Goal: Information Seeking & Learning: Learn about a topic

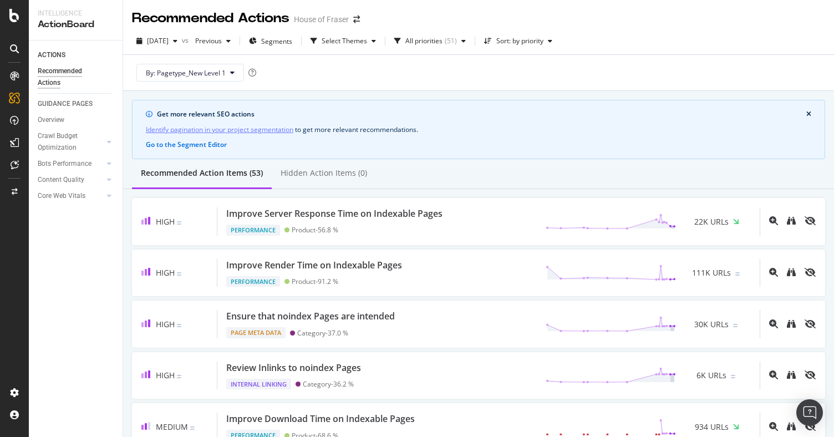
click at [96, 315] on div "ACTIONS Recommended Actions GUIDANCE PAGES Overview Crawl Budget Optimization L…" at bounding box center [76, 238] width 94 height 397
click at [13, 80] on icon at bounding box center [14, 76] width 9 height 9
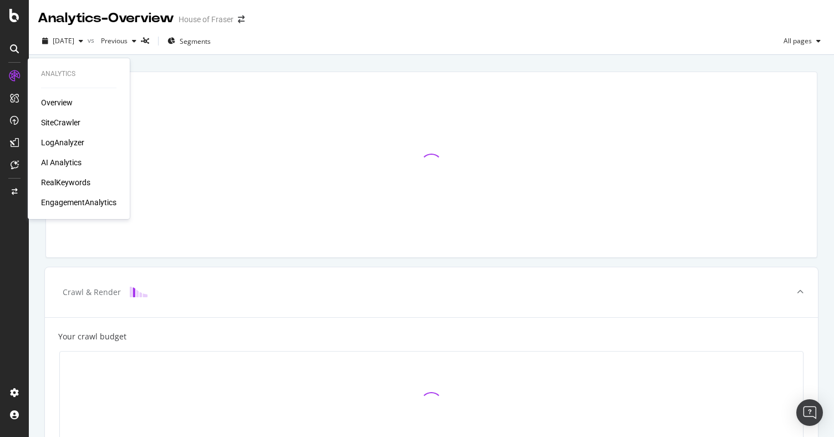
click at [76, 184] on div "RealKeywords" at bounding box center [65, 182] width 49 height 11
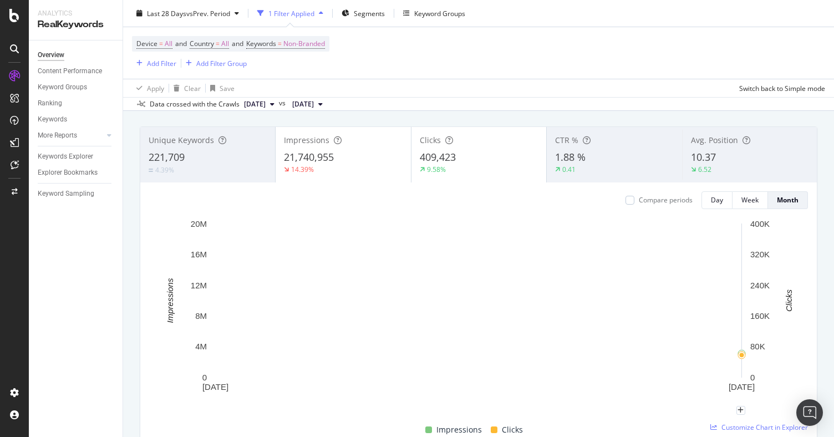
scroll to position [55, 0]
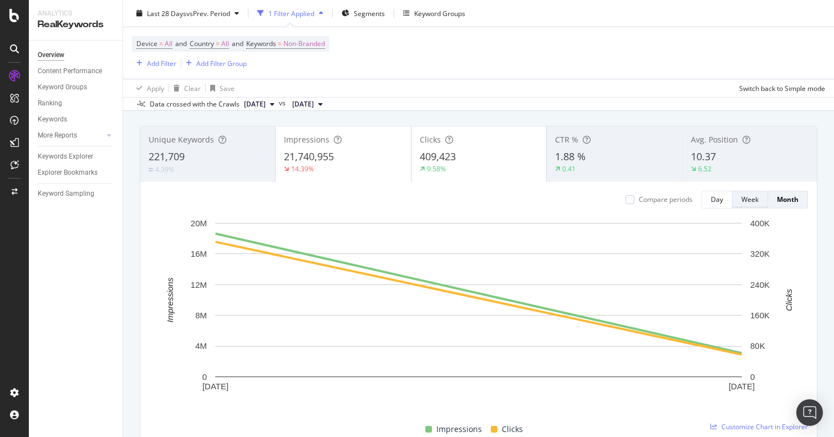
click at [751, 200] on div "Week" at bounding box center [749, 199] width 17 height 9
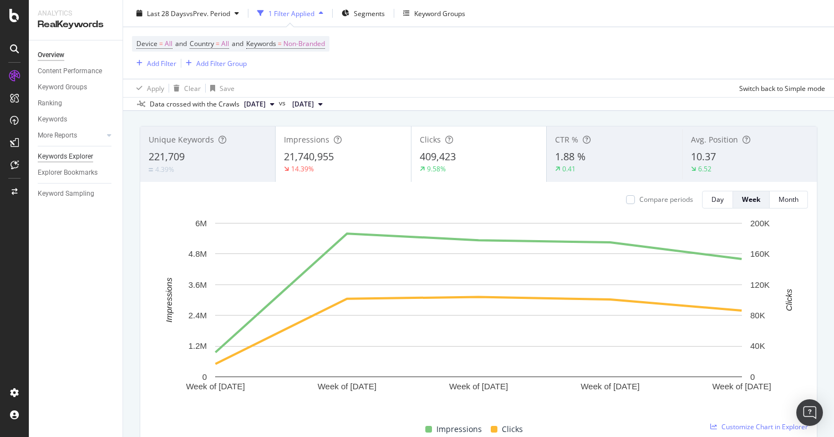
click at [80, 159] on div "Keywords Explorer" at bounding box center [65, 157] width 55 height 12
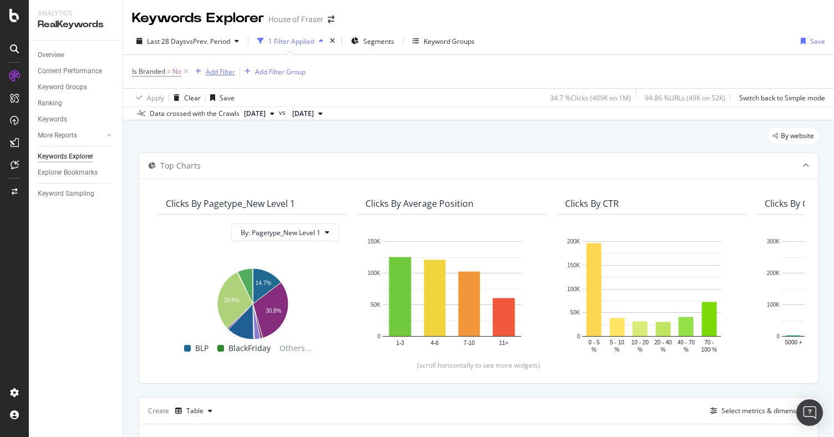
click at [225, 74] on div "Add Filter" at bounding box center [220, 71] width 29 height 9
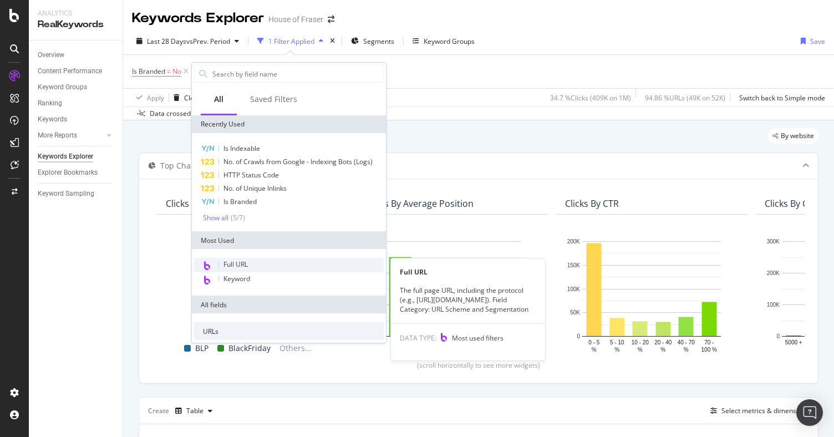
click at [243, 262] on span "Full URL" at bounding box center [235, 264] width 24 height 9
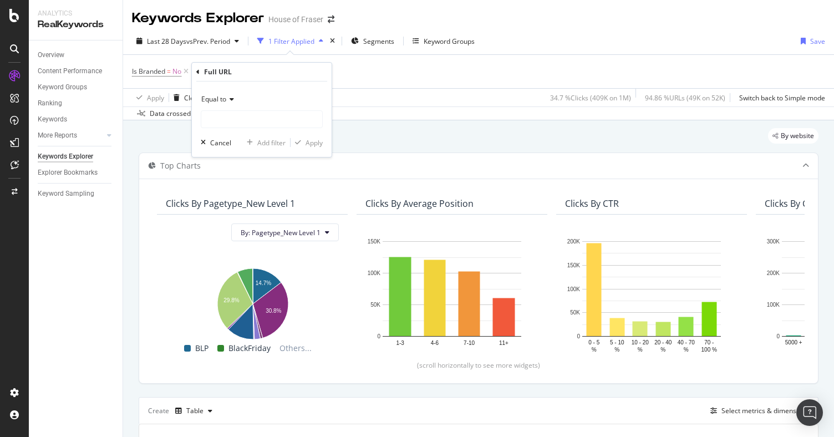
click at [230, 97] on icon at bounding box center [230, 99] width 8 height 7
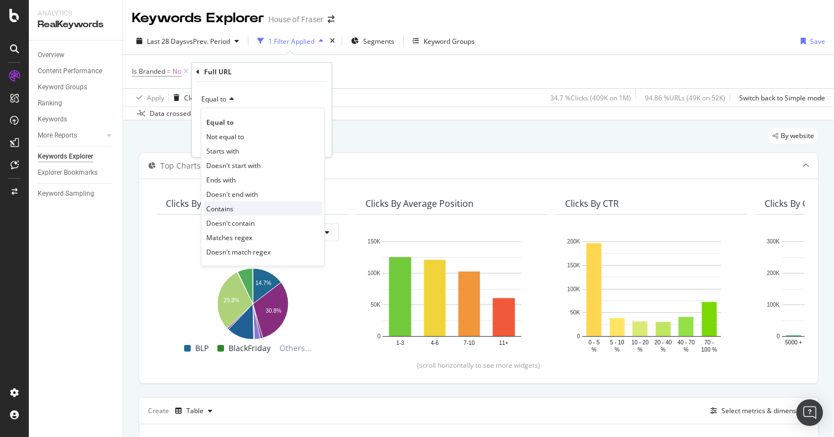
click at [230, 205] on span "Contains" at bounding box center [219, 208] width 27 height 9
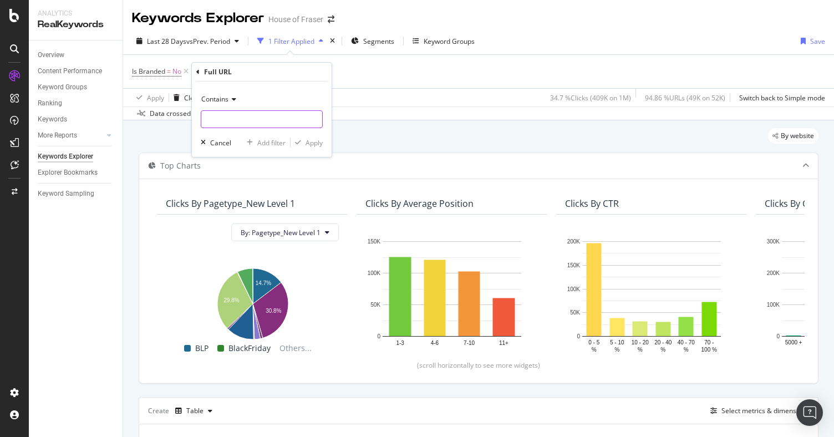
click at [259, 120] on input "text" at bounding box center [261, 119] width 121 height 18
type input "/sale/"
click at [316, 146] on div "Apply" at bounding box center [314, 142] width 17 height 9
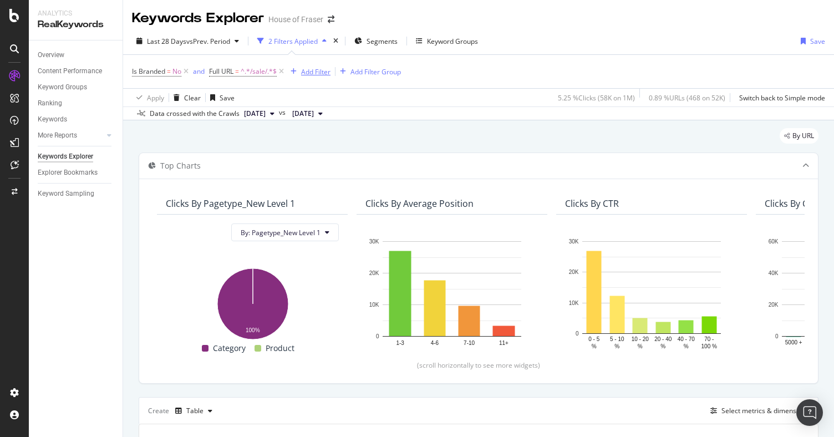
click at [323, 70] on div "Add Filter" at bounding box center [315, 71] width 29 height 9
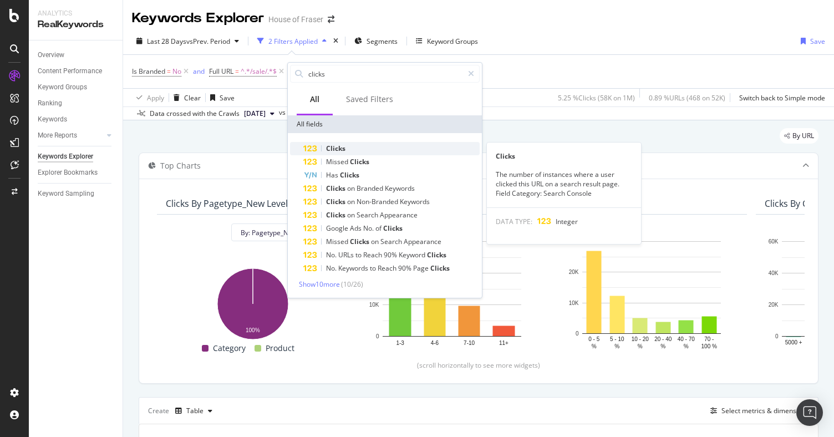
type input "clicks"
click at [331, 148] on span "Clicks" at bounding box center [335, 148] width 19 height 9
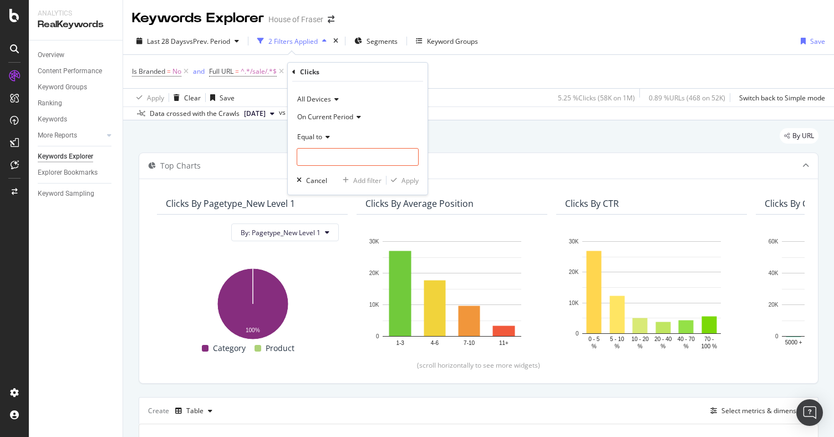
click at [319, 136] on span "Equal to" at bounding box center [309, 136] width 25 height 9
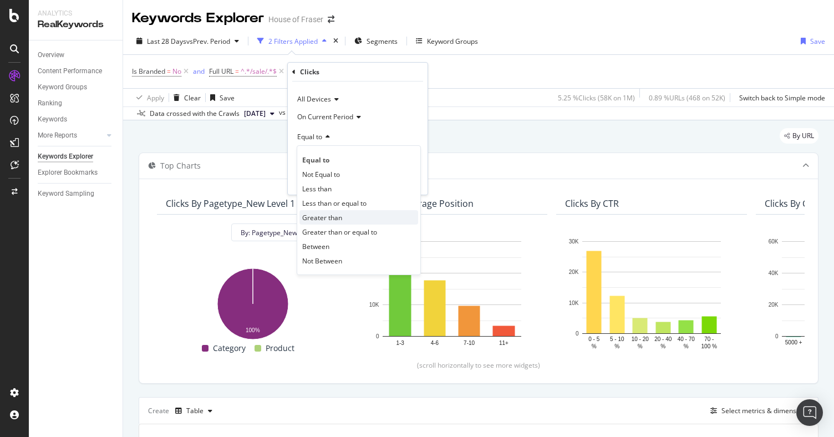
click at [331, 219] on span "Greater than" at bounding box center [322, 217] width 40 height 9
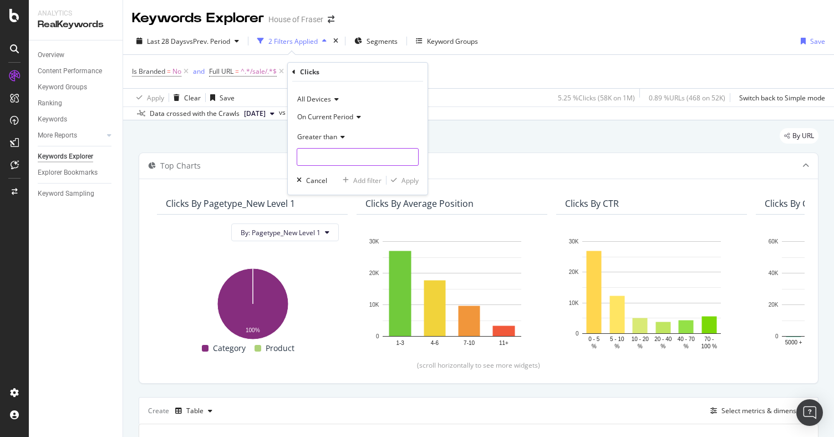
click at [338, 155] on input "number" at bounding box center [358, 157] width 122 height 18
type input "20"
click at [398, 181] on div "button" at bounding box center [394, 180] width 15 height 7
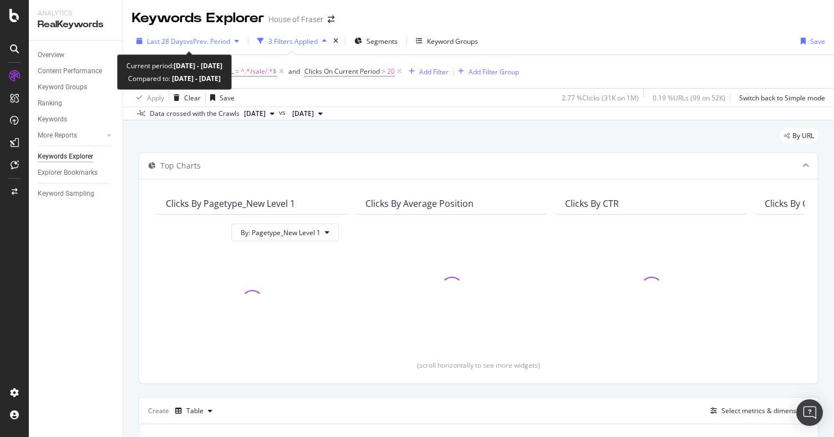
click at [183, 40] on span "Last 28 Days" at bounding box center [166, 41] width 39 height 9
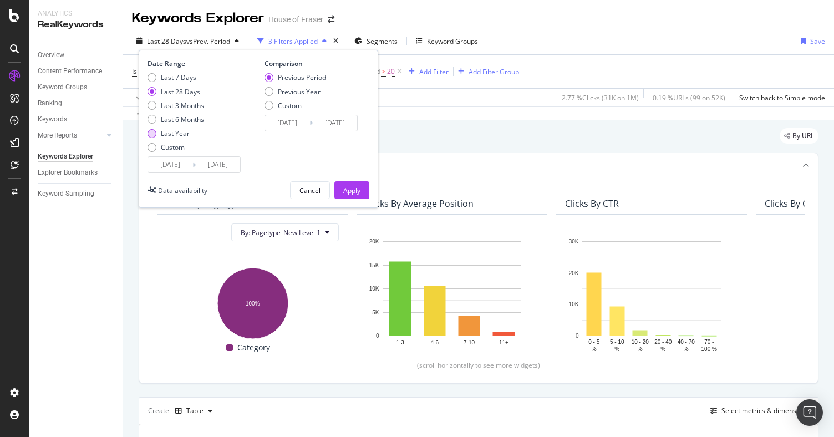
click at [169, 130] on div "Last Year" at bounding box center [175, 133] width 29 height 9
type input "[DATE]"
click at [349, 189] on div "Apply" at bounding box center [351, 190] width 17 height 9
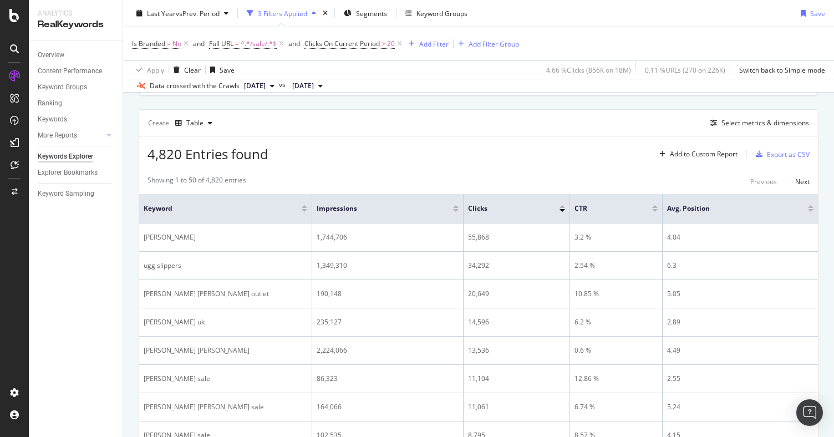
scroll to position [287, 0]
click at [744, 118] on div "Select metrics & dimensions" at bounding box center [757, 124] width 103 height 13
click at [744, 120] on div "Select metrics & dimensions" at bounding box center [765, 123] width 88 height 9
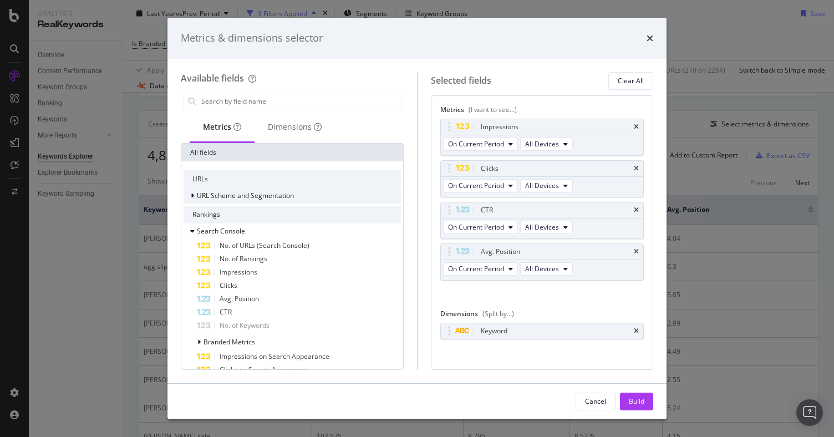
click at [194, 197] on div "modal" at bounding box center [193, 195] width 7 height 11
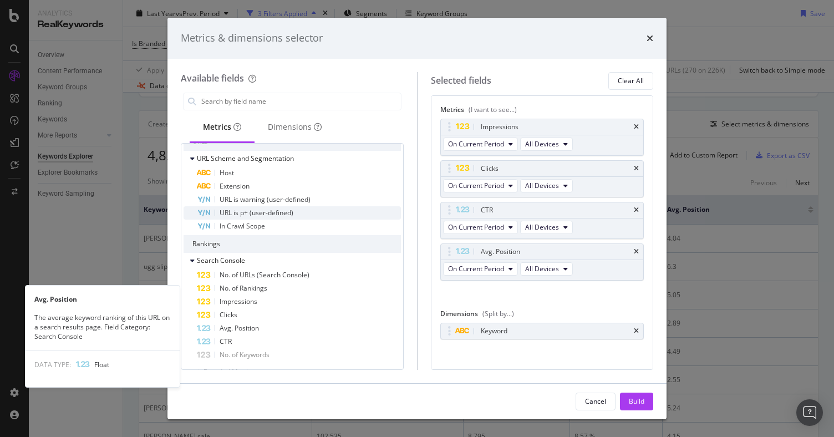
scroll to position [0, 0]
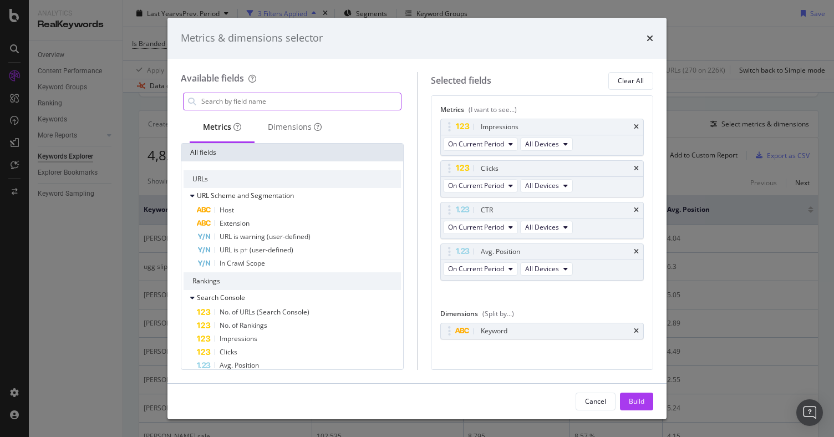
click at [224, 101] on input "modal" at bounding box center [300, 101] width 201 height 17
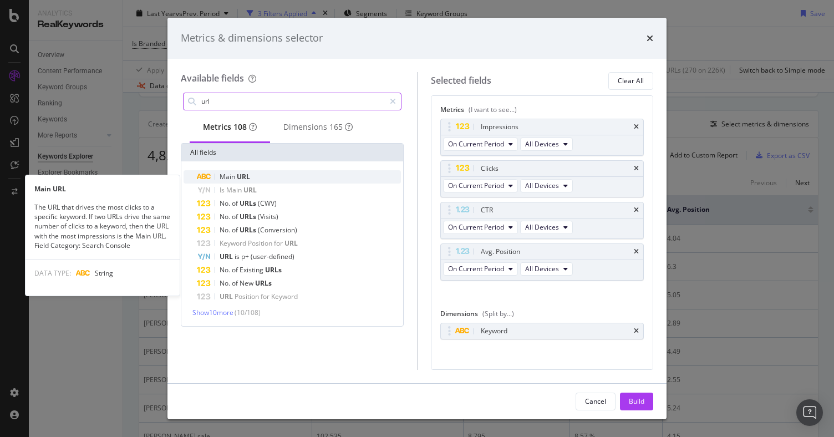
type input "url"
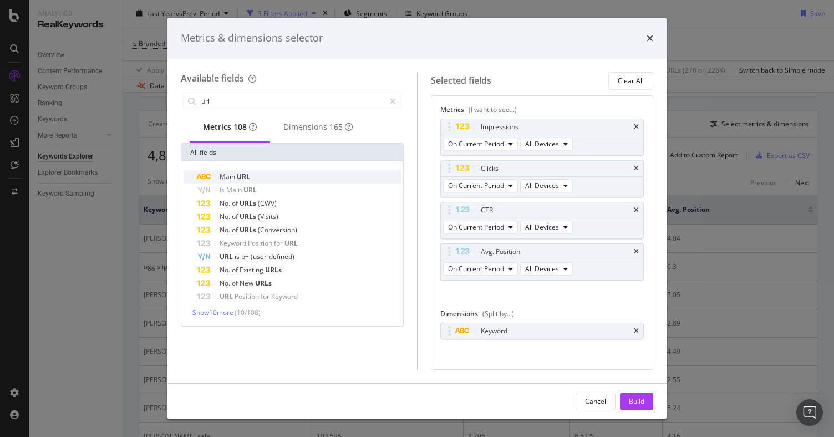
click at [224, 176] on span "Main" at bounding box center [228, 176] width 17 height 9
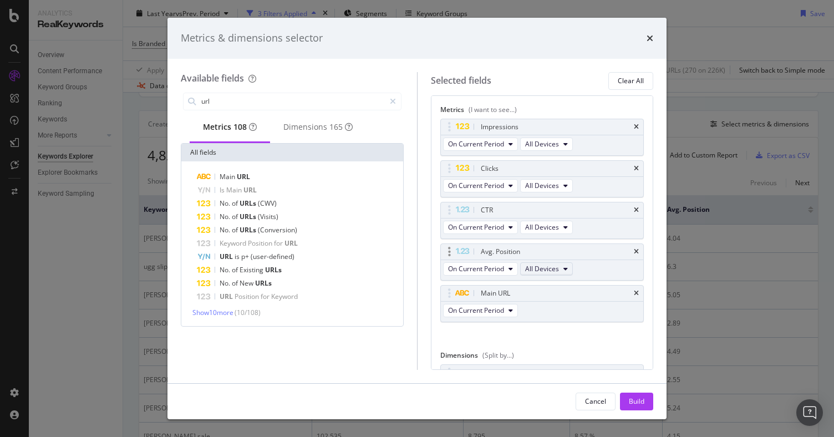
scroll to position [49, 0]
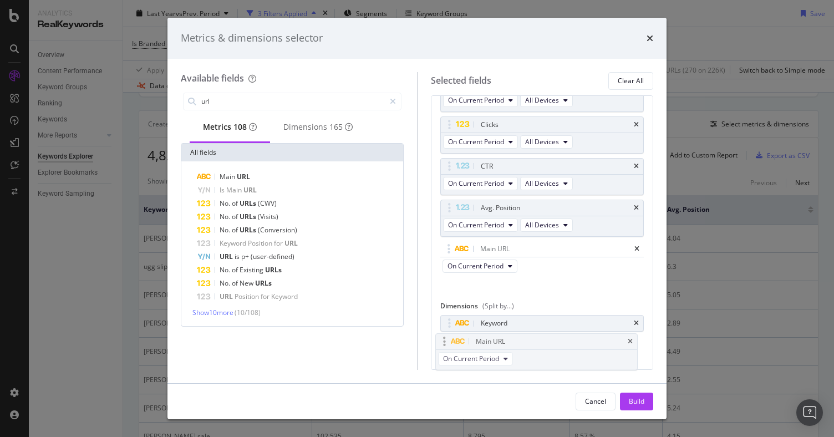
drag, startPoint x: 452, startPoint y: 243, endPoint x: 446, endPoint y: 339, distance: 96.7
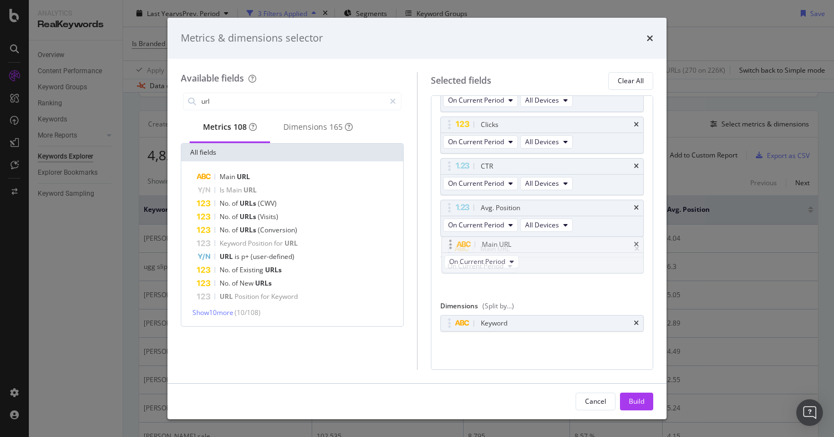
click at [446, 340] on body "Analytics RealKeywords Overview Content Performance Keyword Groups Ranking Keyw…" at bounding box center [417, 218] width 834 height 437
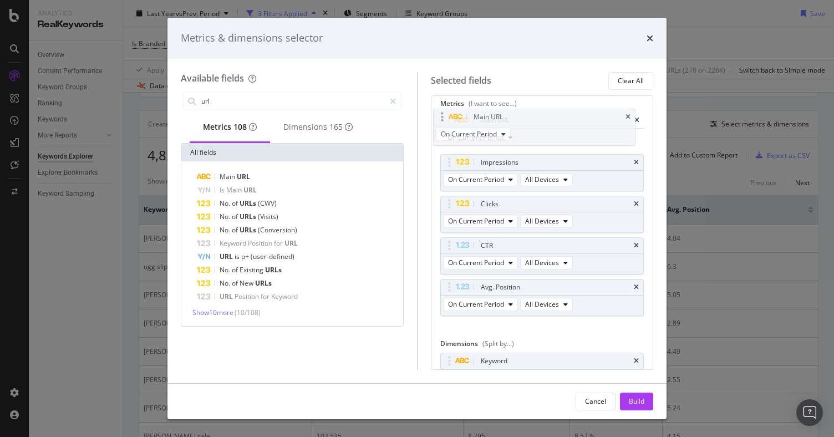
scroll to position [0, 0]
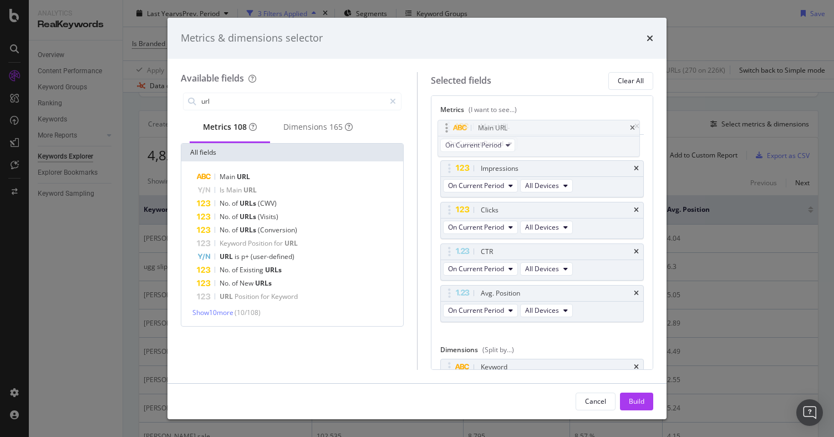
drag, startPoint x: 449, startPoint y: 242, endPoint x: 445, endPoint y: 125, distance: 116.5
click at [445, 125] on body "Analytics RealKeywords Overview Content Performance Keyword Groups Ranking Keyw…" at bounding box center [417, 218] width 834 height 437
click at [629, 408] on div "Build" at bounding box center [637, 401] width 16 height 17
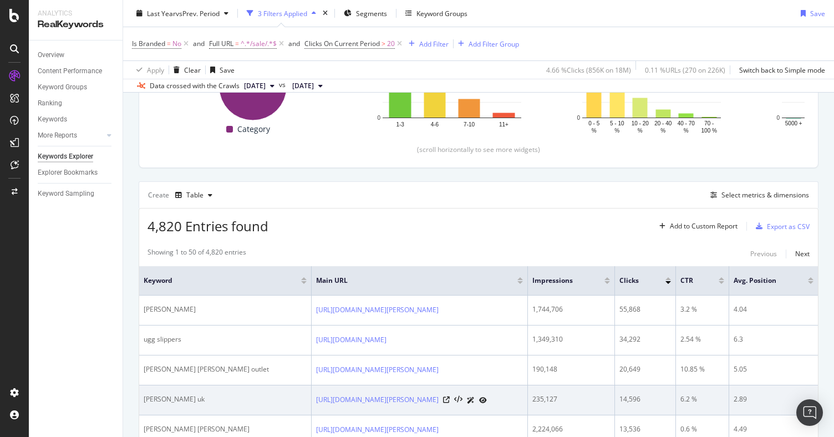
scroll to position [215, 0]
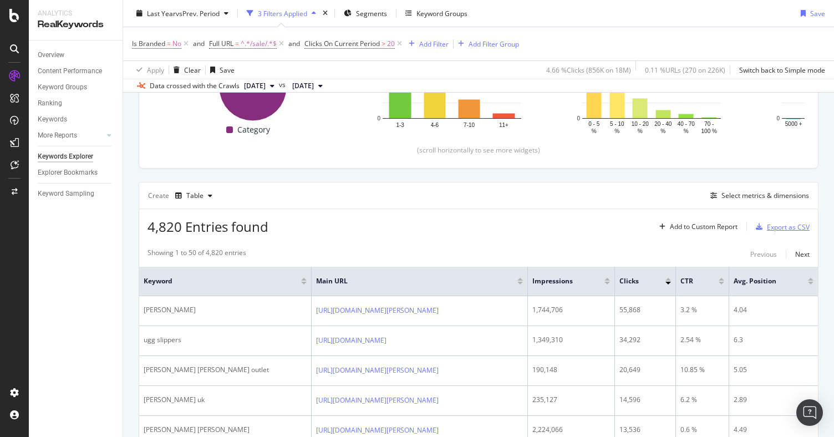
click at [772, 226] on div "Export as CSV" at bounding box center [788, 226] width 43 height 9
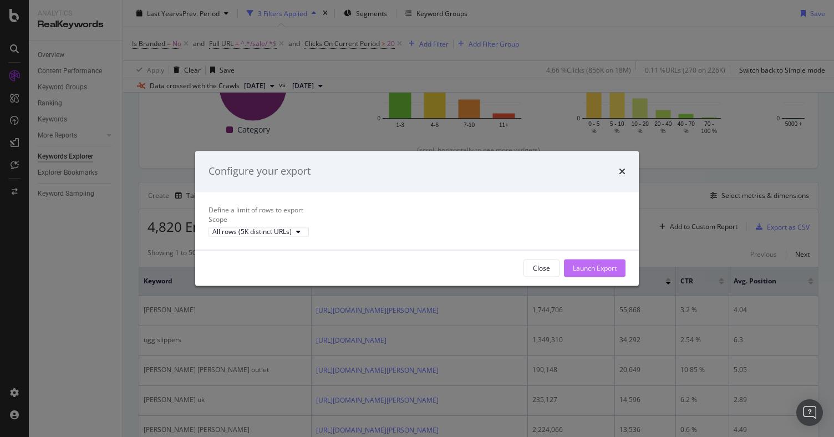
click at [609, 273] on div "Launch Export" at bounding box center [595, 267] width 44 height 9
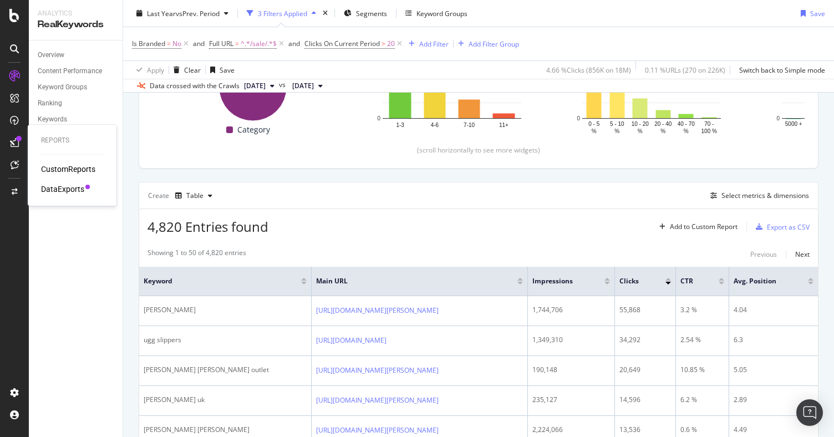
click at [52, 185] on div "DataExports" at bounding box center [62, 189] width 43 height 11
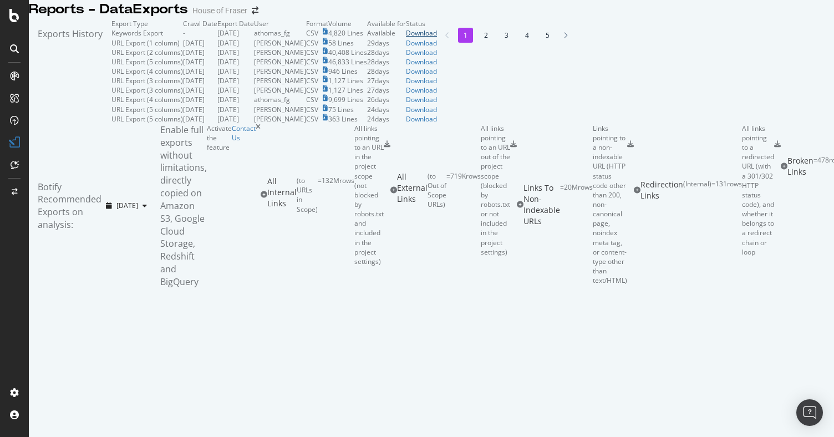
click at [437, 38] on div "Download" at bounding box center [421, 32] width 31 height 9
